Goal: Task Accomplishment & Management: Complete application form

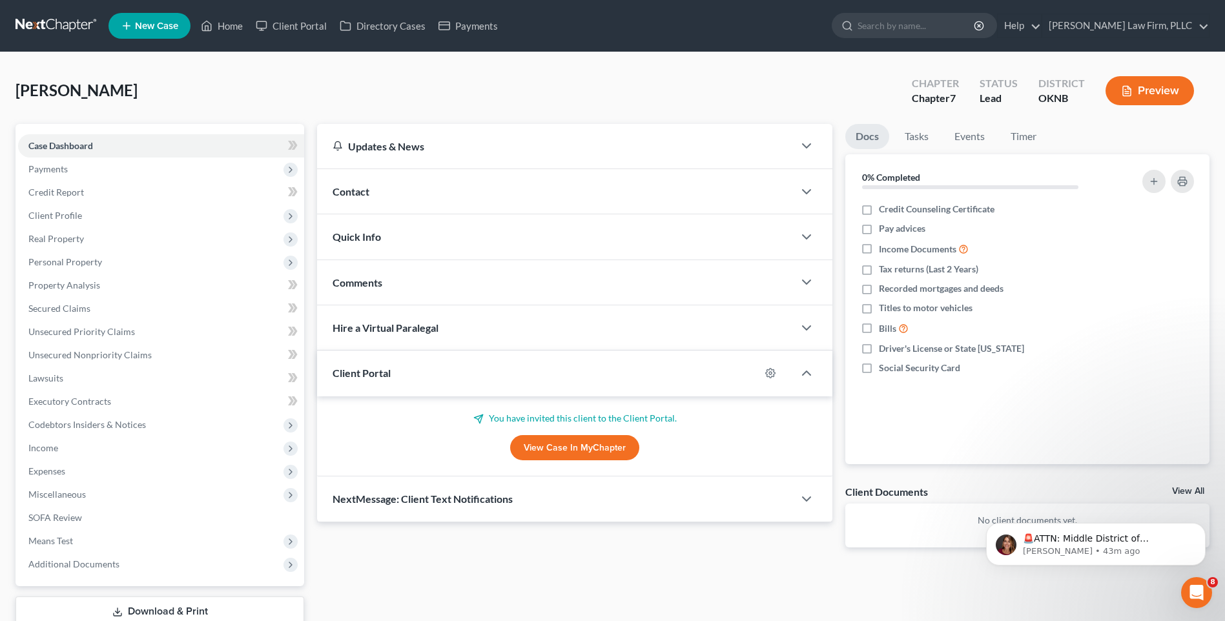
click at [53, 18] on link at bounding box center [56, 25] width 83 height 23
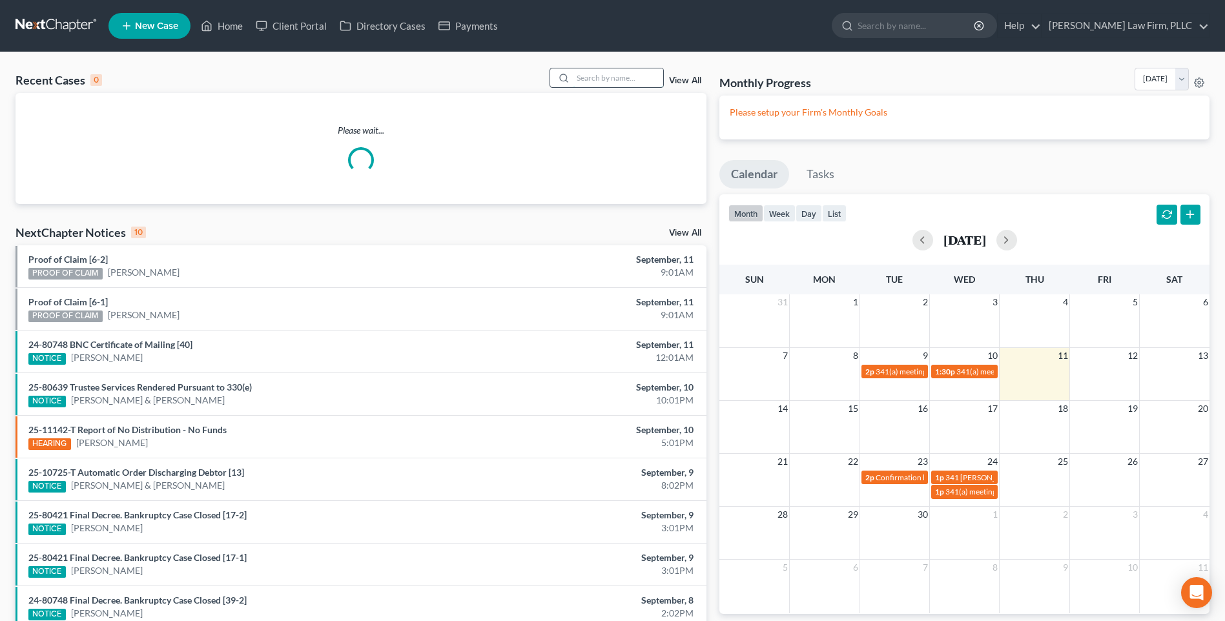
click at [615, 78] on input "search" at bounding box center [618, 77] width 90 height 19
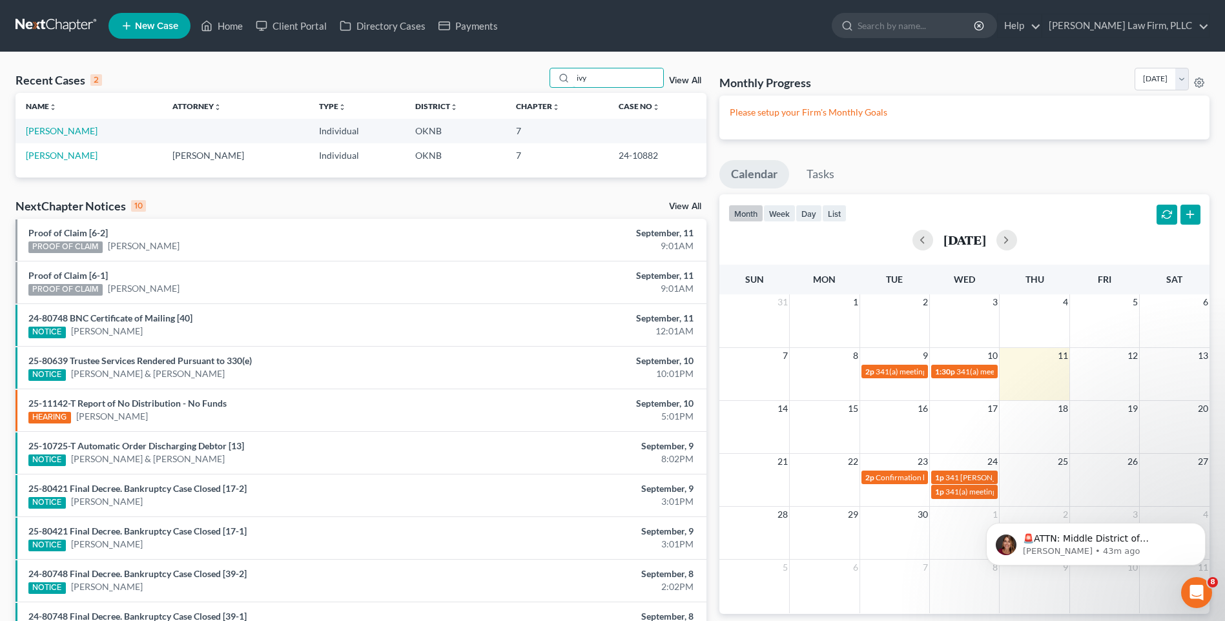
type input "ivy"
click at [98, 155] on td "IVY, JAIME" at bounding box center [88, 155] width 147 height 24
click at [77, 132] on link "[PERSON_NAME]" at bounding box center [62, 130] width 72 height 11
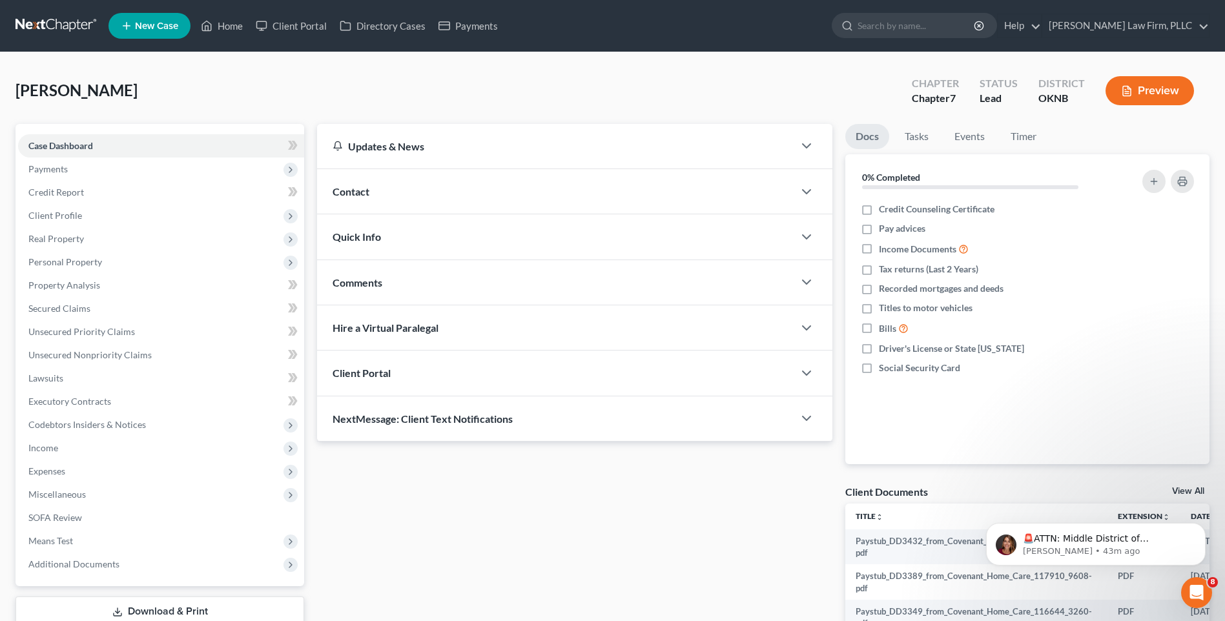
click at [509, 375] on div "Client Portal" at bounding box center [555, 373] width 476 height 45
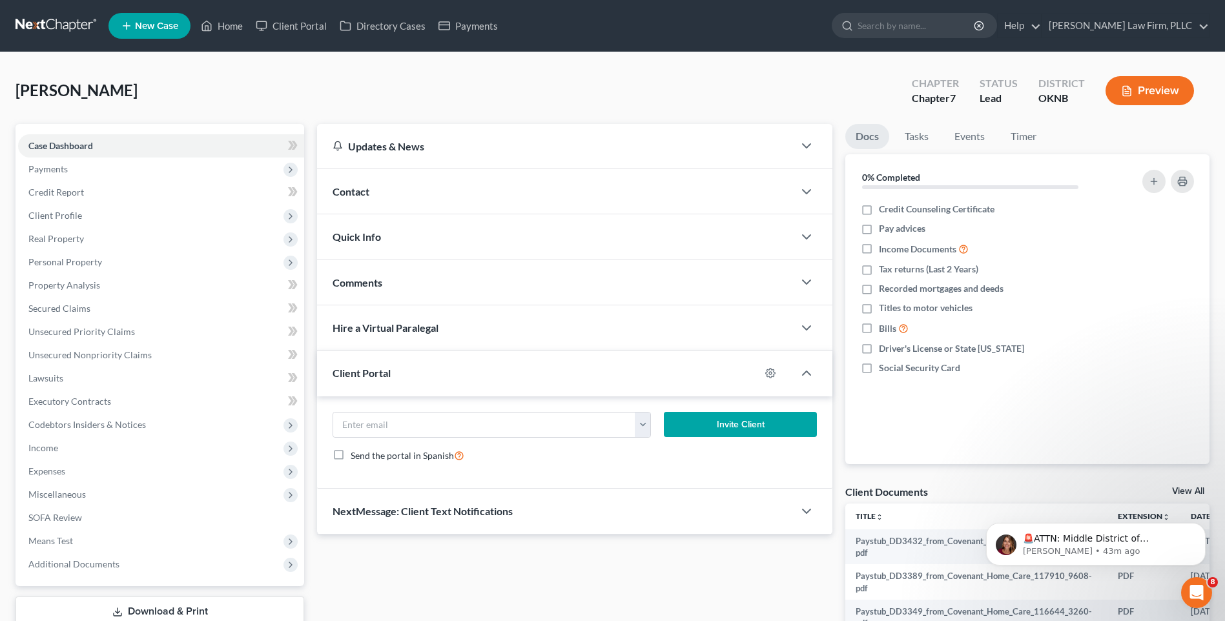
click at [514, 375] on div "Client Portal" at bounding box center [538, 373] width 443 height 45
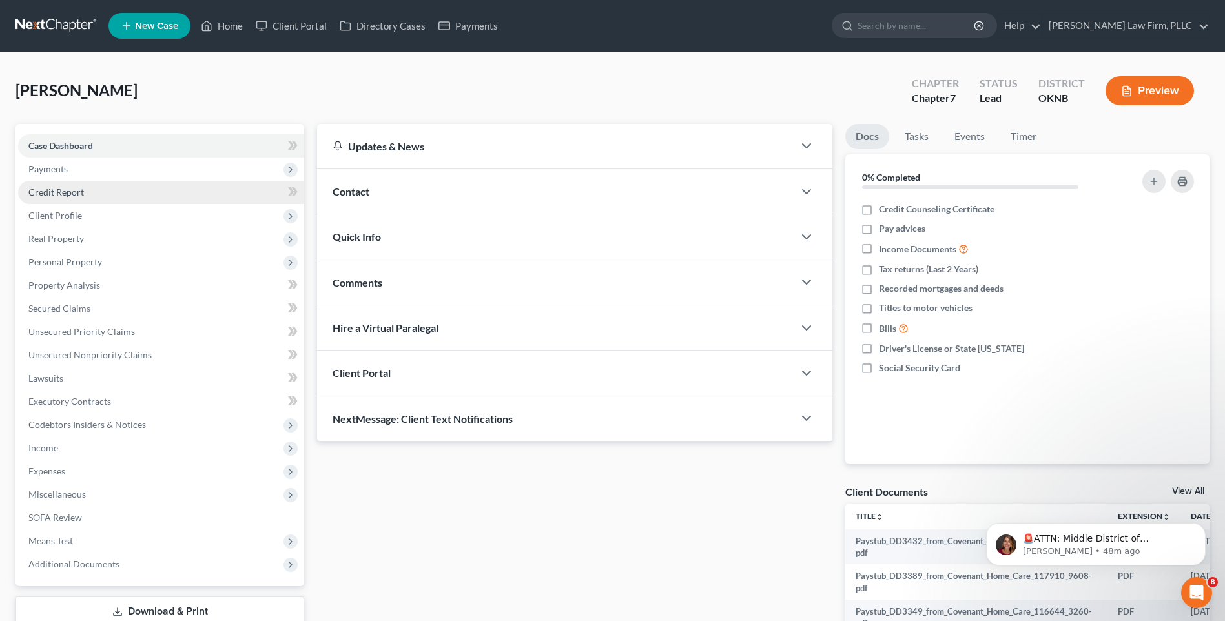
click at [259, 195] on link "Credit Report" at bounding box center [161, 192] width 286 height 23
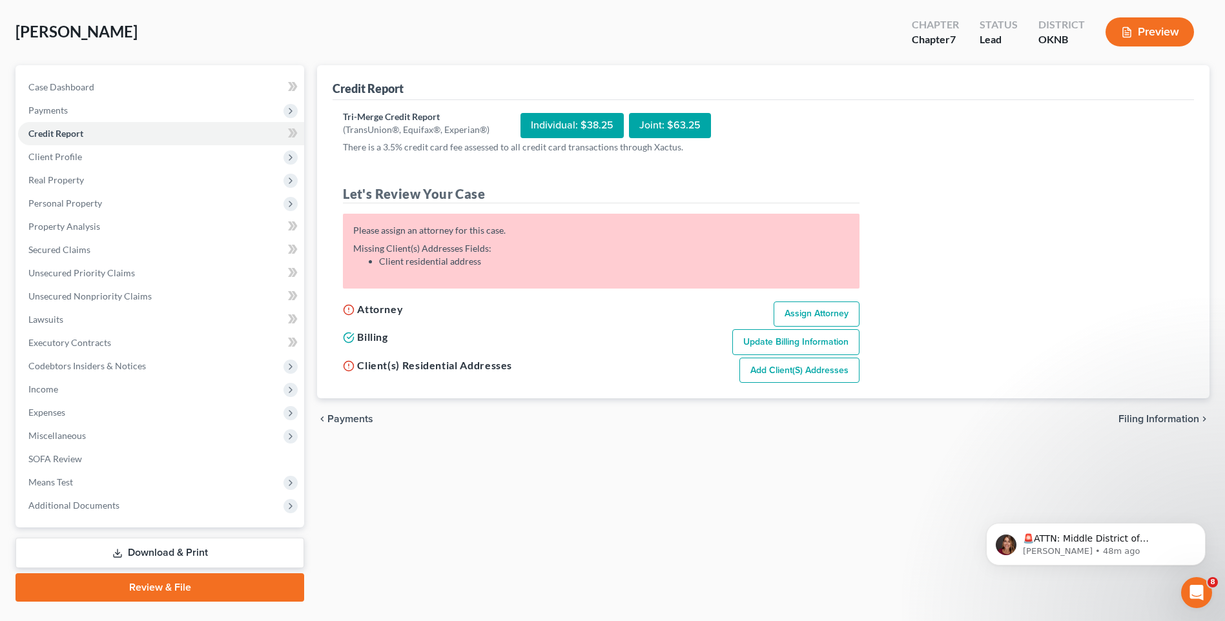
scroll to position [88, 0]
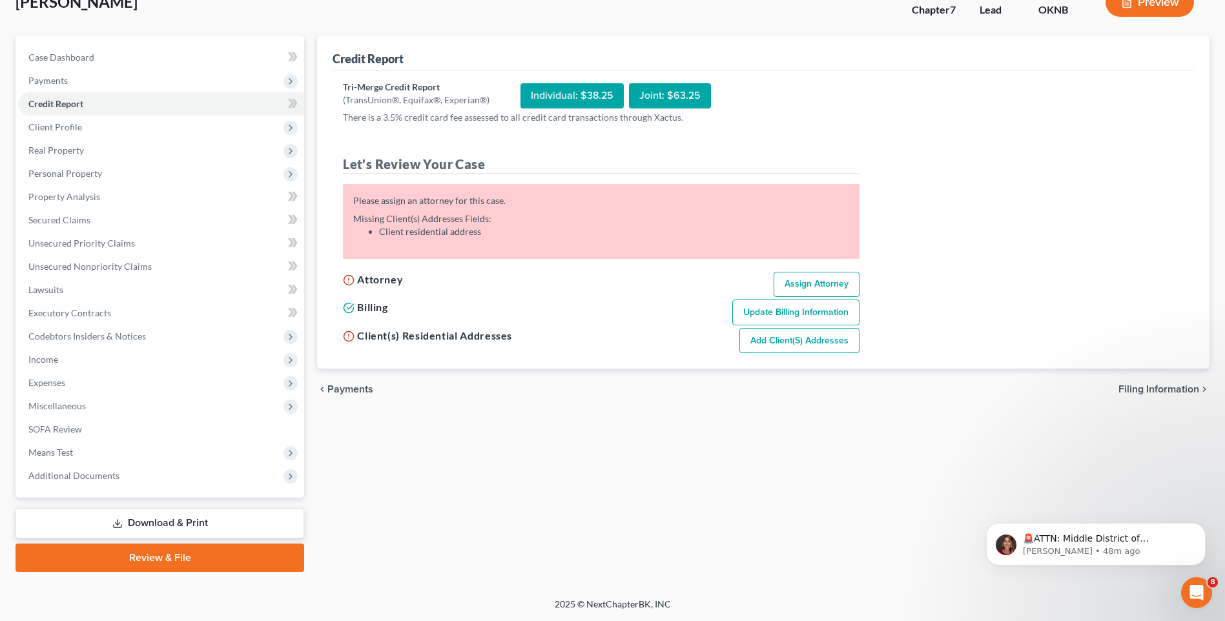
click at [498, 230] on li "Client residential address" at bounding box center [614, 231] width 470 height 13
click at [553, 505] on div "Credit Report Tri-Merge Credit Report (TransUnion®, Equifax®, Experian®) Indivi…" at bounding box center [763, 304] width 905 height 536
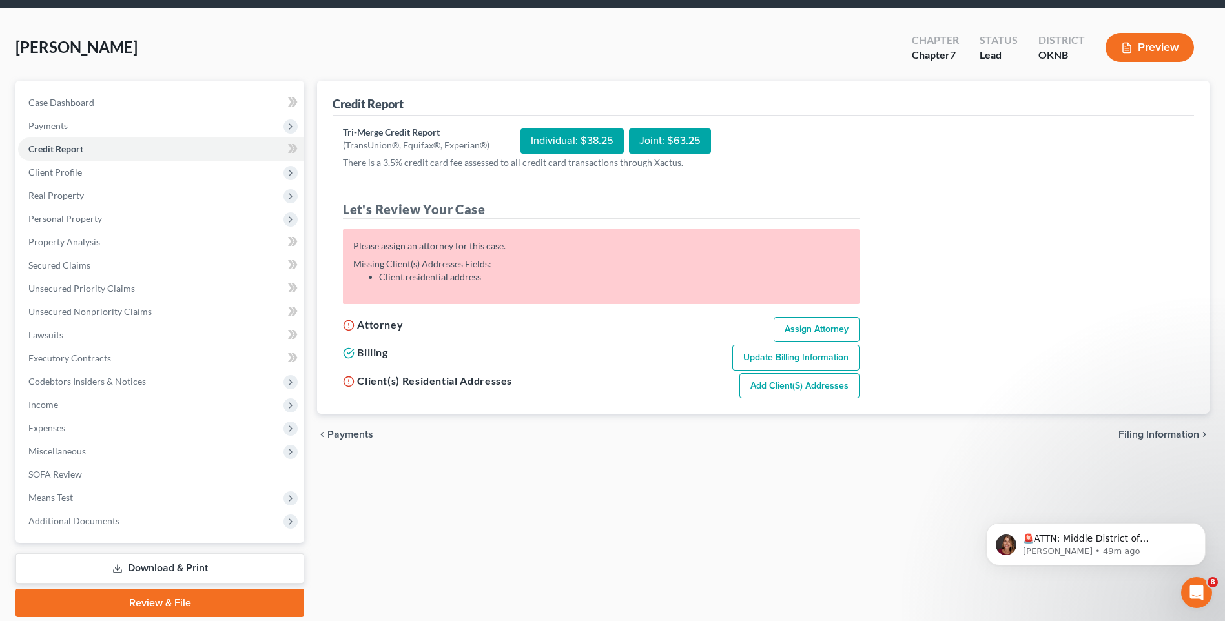
scroll to position [0, 0]
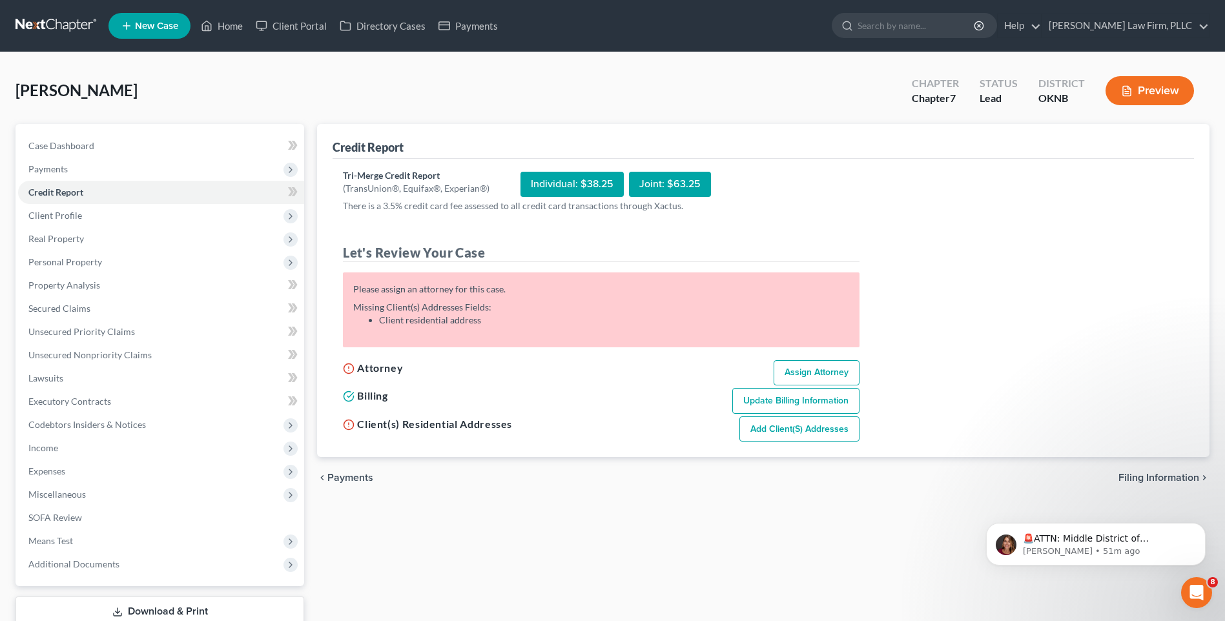
click at [51, 20] on link at bounding box center [56, 25] width 83 height 23
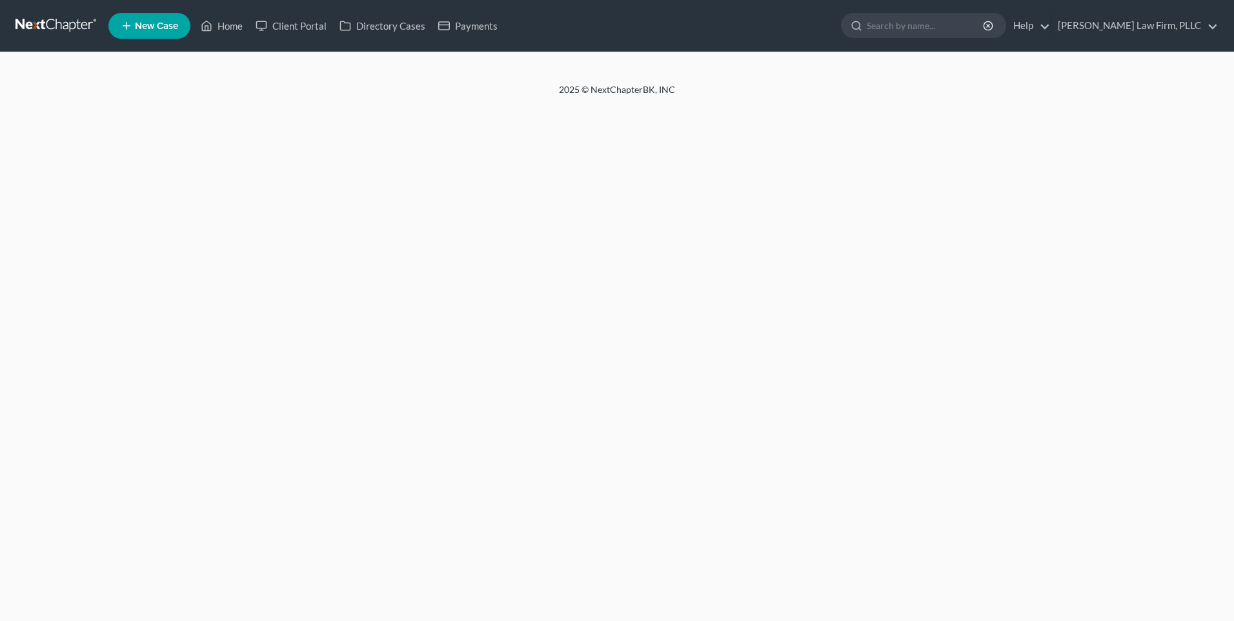
click at [164, 26] on span "New Case" at bounding box center [156, 26] width 43 height 10
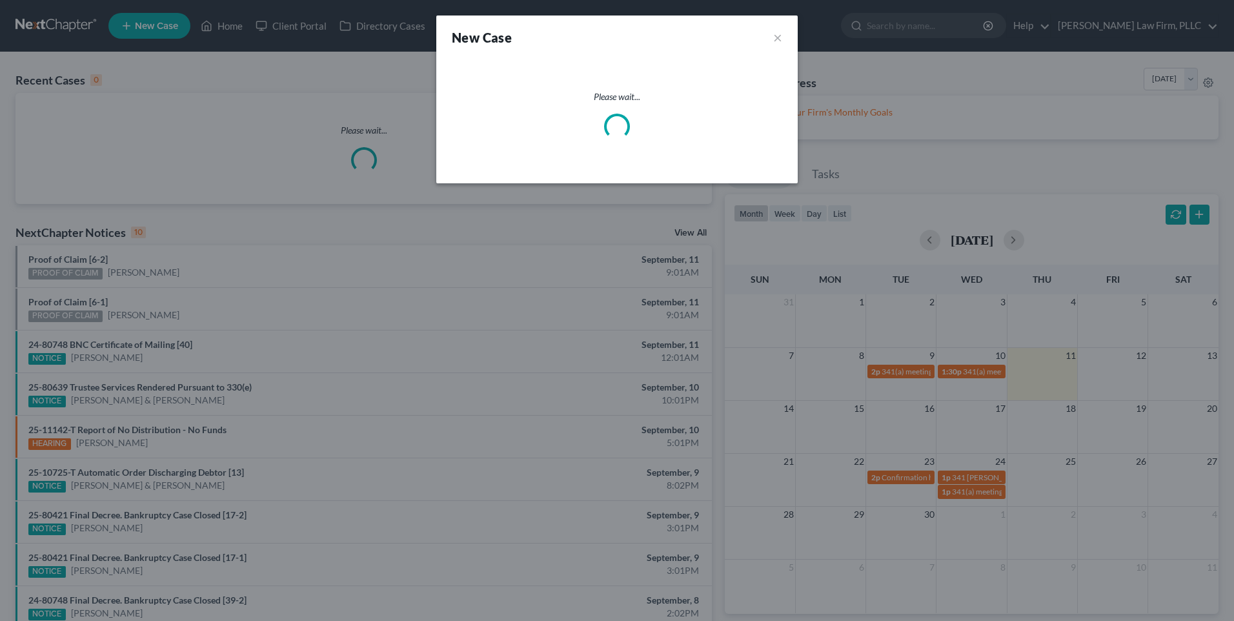
select select "64"
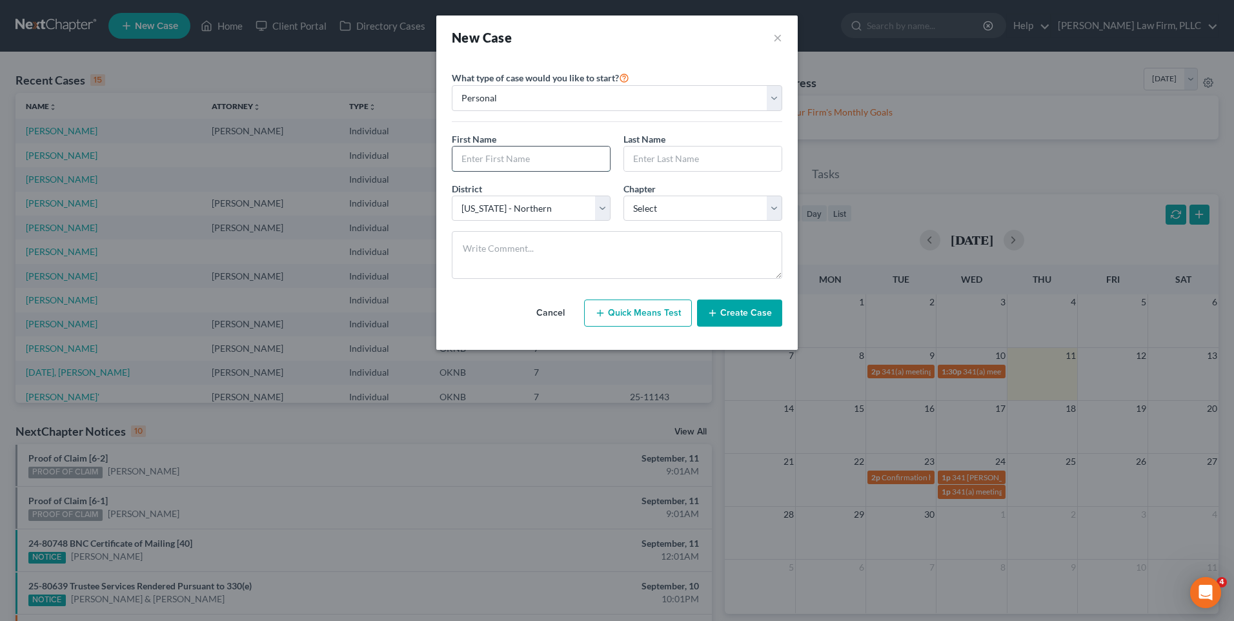
click at [577, 159] on input "text" at bounding box center [532, 159] width 158 height 25
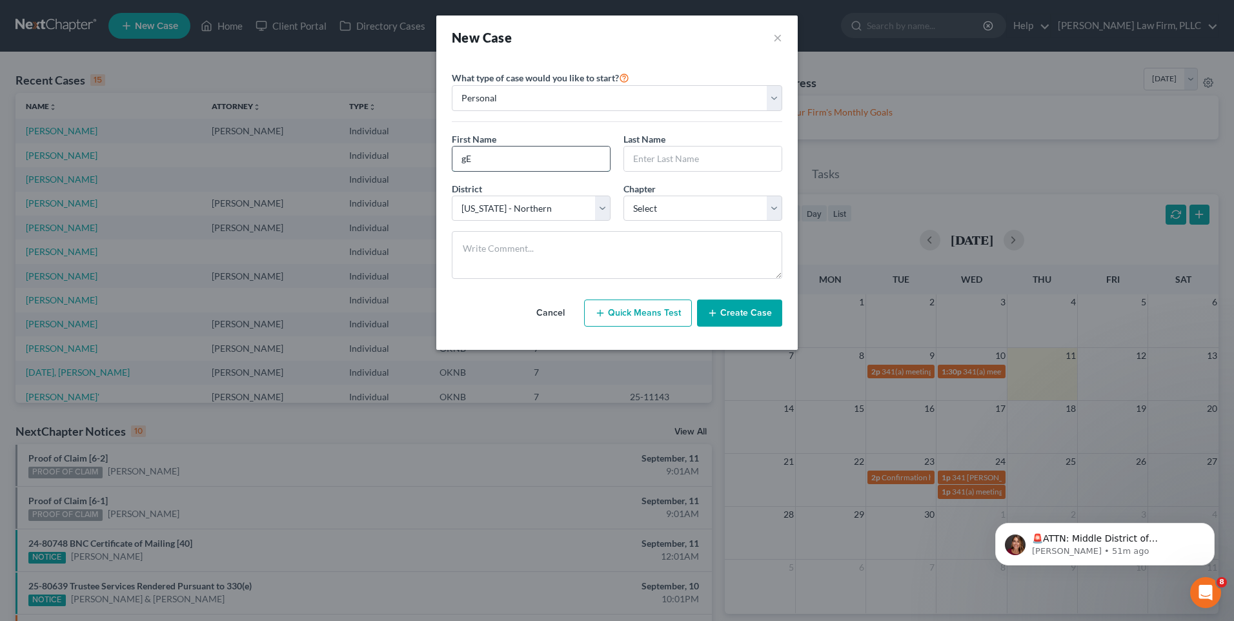
type input "g"
type input "Gerral"
click at [744, 153] on input "text" at bounding box center [703, 159] width 158 height 25
type input "[PERSON_NAME]"
click at [706, 210] on select "Select 7 11 12 13" at bounding box center [703, 209] width 159 height 26
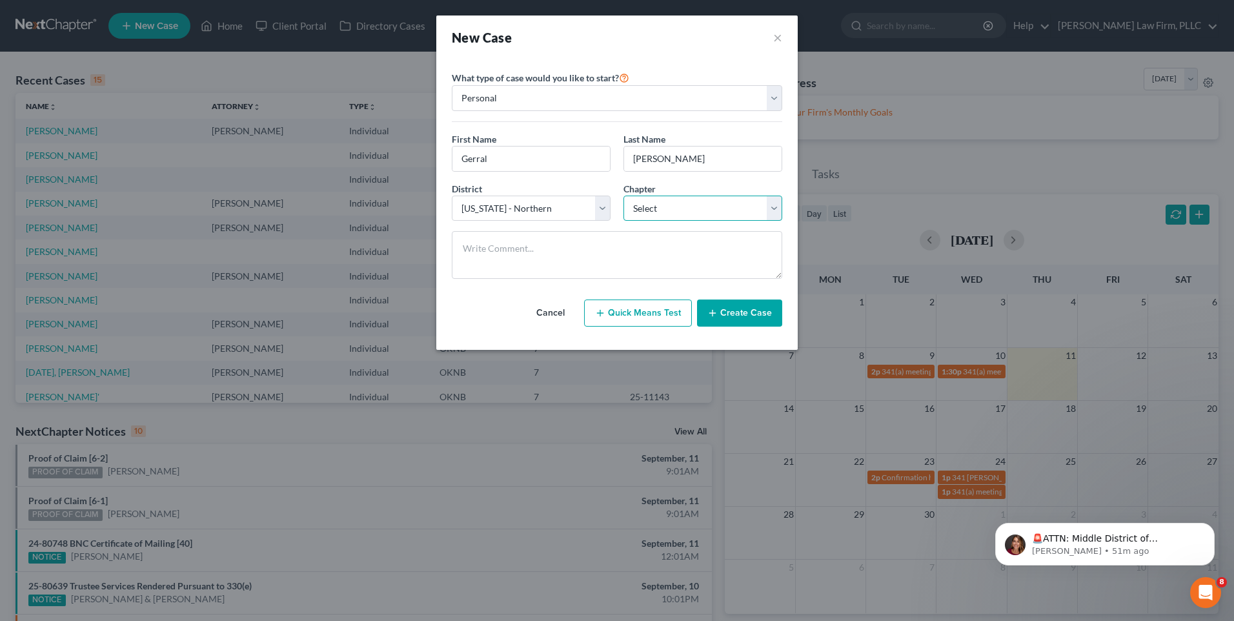
select select "0"
click at [624, 196] on select "Select 7 11 12 13" at bounding box center [703, 209] width 159 height 26
click at [738, 316] on button "Create Case" at bounding box center [739, 313] width 85 height 27
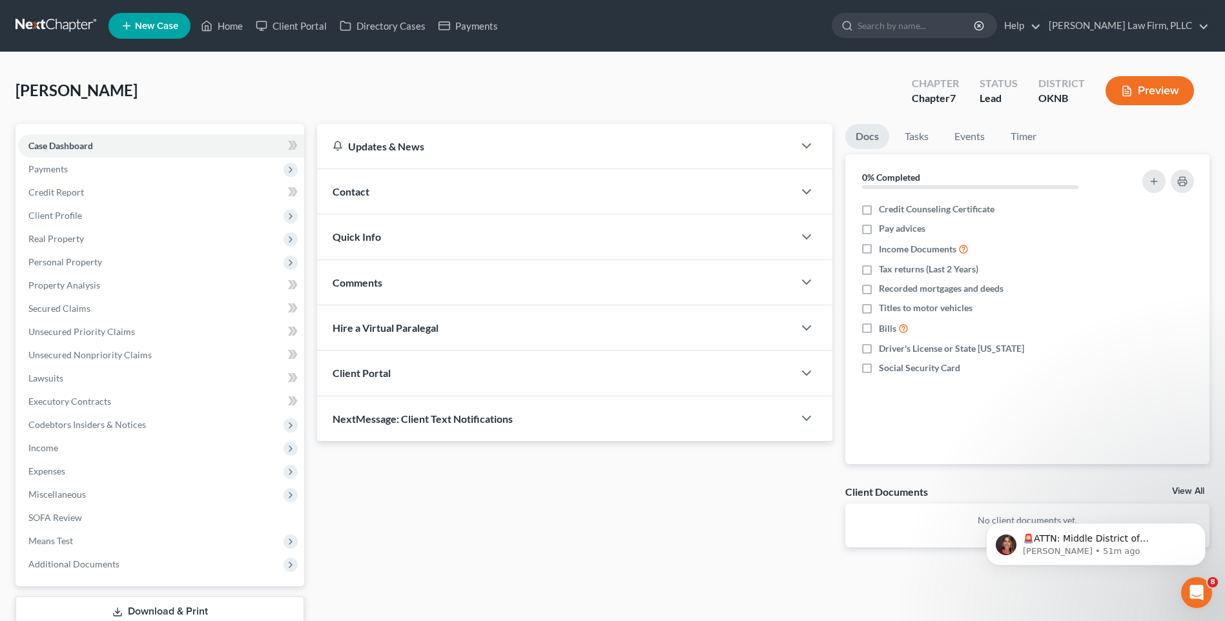
click at [529, 372] on div "Client Portal" at bounding box center [555, 373] width 476 height 45
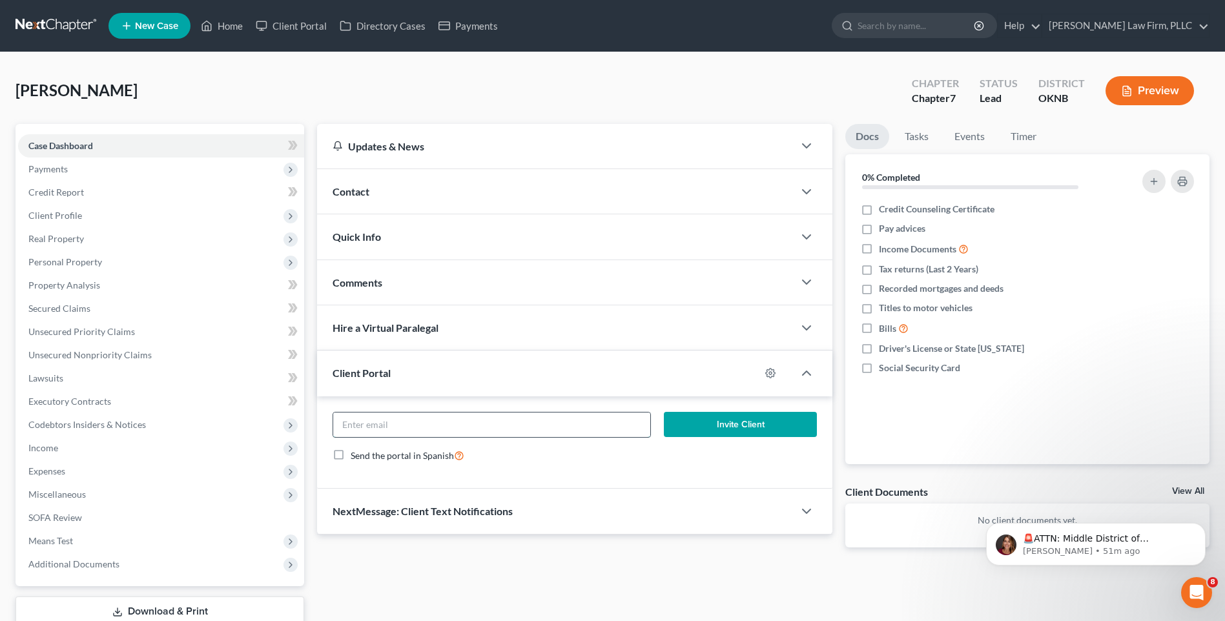
click at [451, 419] on input "email" at bounding box center [491, 425] width 317 height 25
paste input "GTYLER5932@ICLOUD.COM"
type input "GTYLER5932@ICLOUD.COM"
click at [748, 427] on button "Invite Client" at bounding box center [740, 425] width 153 height 26
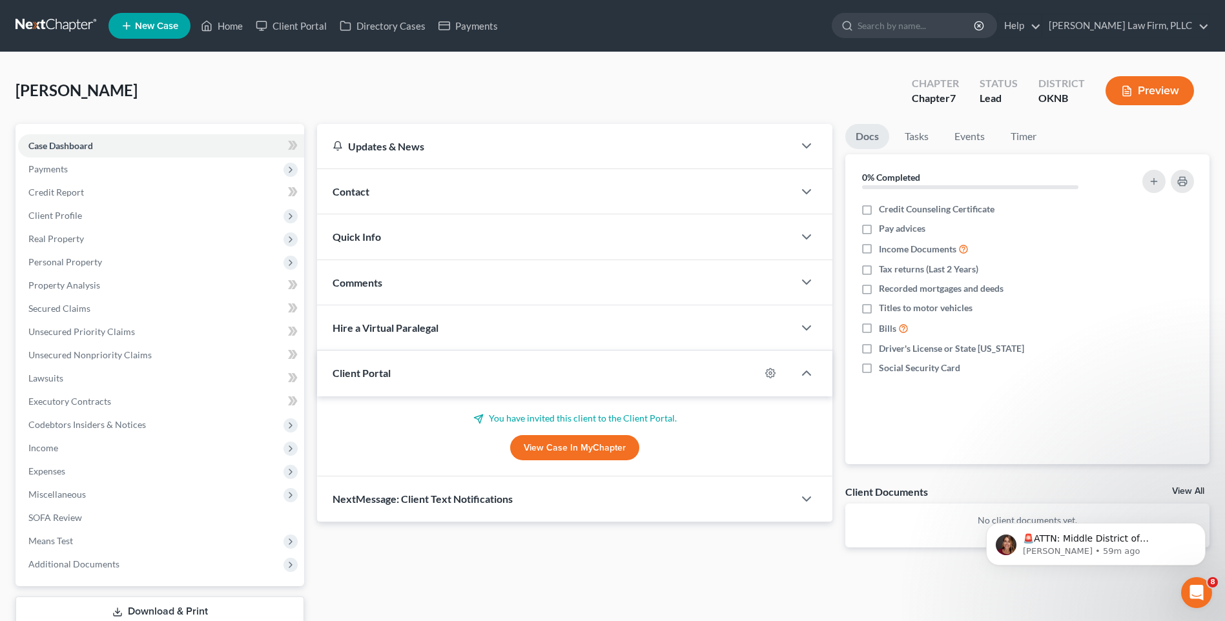
click at [500, 83] on div "Tyler, Gerral Upgraded Chapter Chapter 7 Status Lead District OKNB Preview" at bounding box center [612, 96] width 1194 height 56
